Goal: Transaction & Acquisition: Purchase product/service

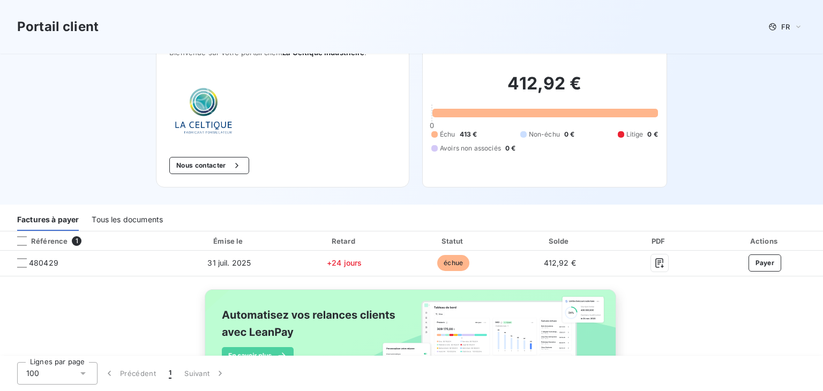
scroll to position [54, 0]
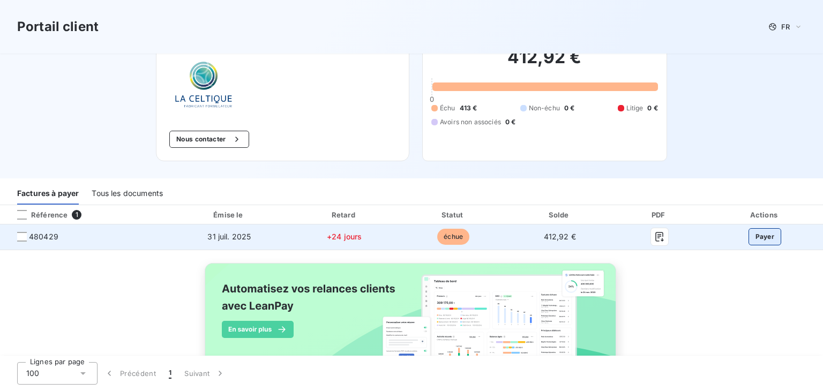
click at [759, 234] on button "Payer" at bounding box center [764, 236] width 33 height 17
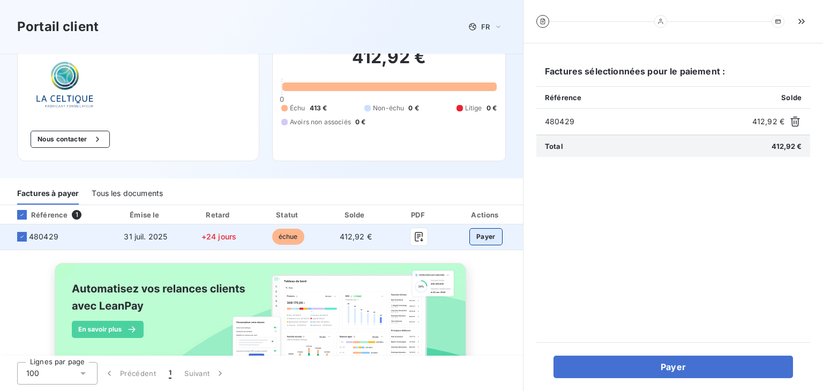
click at [481, 238] on button "Payer" at bounding box center [485, 236] width 33 height 17
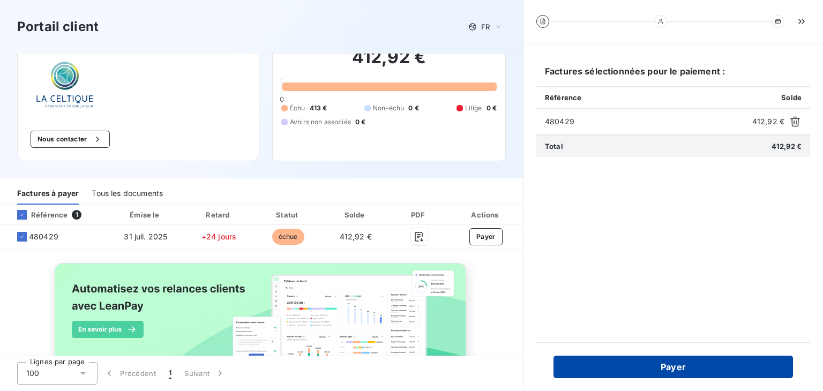
click at [687, 366] on button "Payer" at bounding box center [672, 367] width 239 height 22
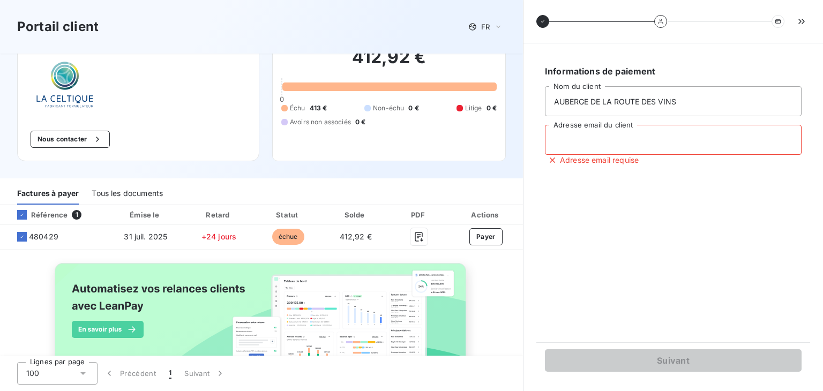
click at [597, 141] on input "Adresse email du client" at bounding box center [673, 140] width 257 height 30
type input "[EMAIL_ADDRESS][DOMAIN_NAME]"
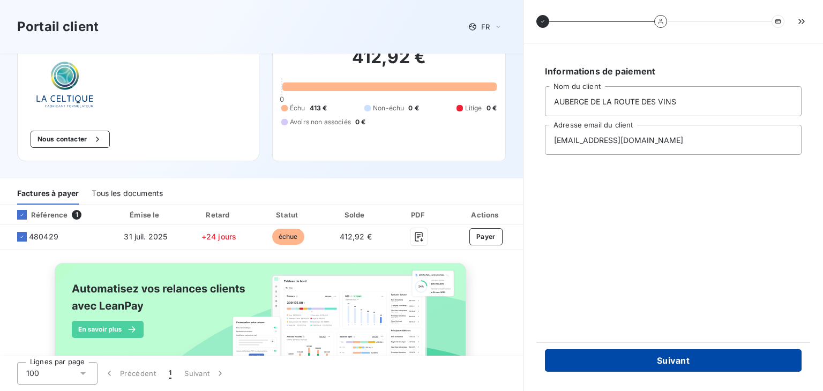
click at [675, 357] on button "Suivant" at bounding box center [673, 360] width 257 height 22
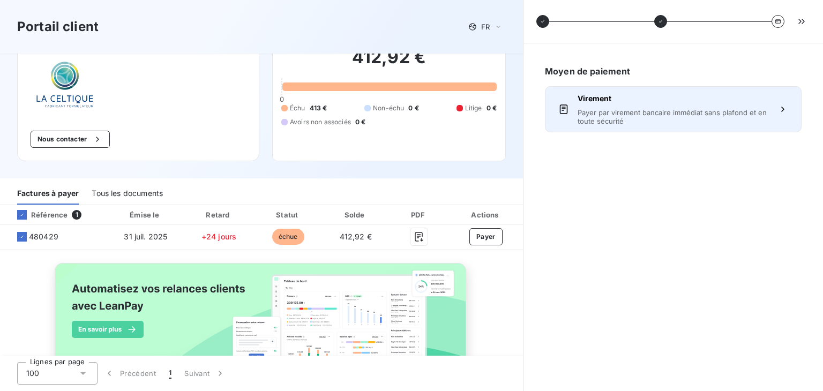
click at [662, 118] on span "Payer par virement bancaire immédiat sans plafond et en toute sécurité" at bounding box center [672, 116] width 191 height 17
